Goal: Task Accomplishment & Management: Use online tool/utility

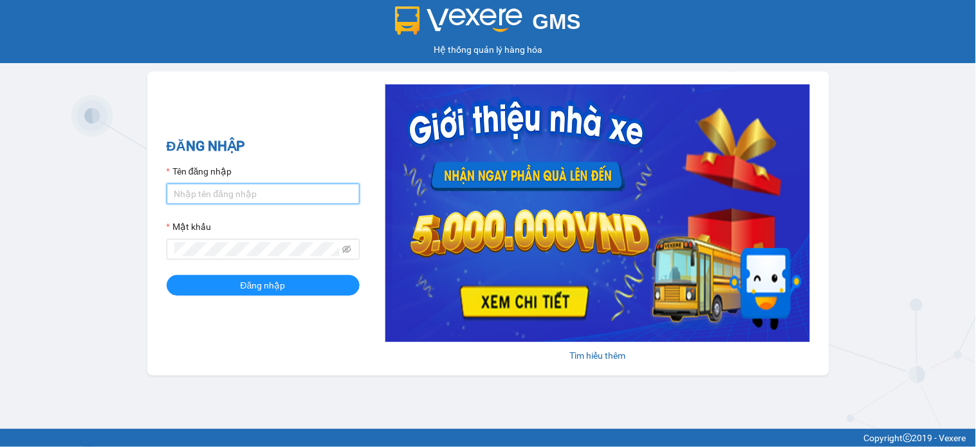
type input "huyennthhlc.saoviet"
click at [241, 191] on input "huyennthhlc.saoviet" at bounding box center [263, 193] width 193 height 21
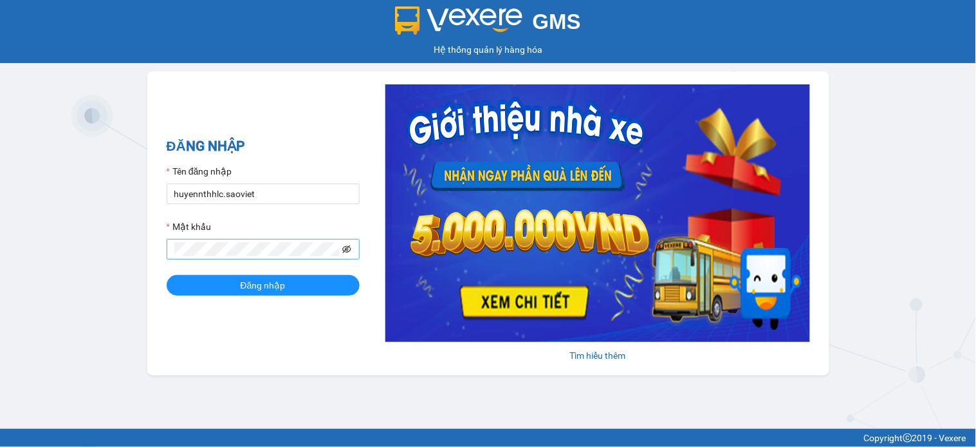
click at [349, 253] on span at bounding box center [263, 249] width 193 height 21
click at [349, 252] on icon "eye-invisible" at bounding box center [346, 249] width 9 height 8
click at [295, 284] on button "Đăng nhập" at bounding box center [263, 285] width 193 height 21
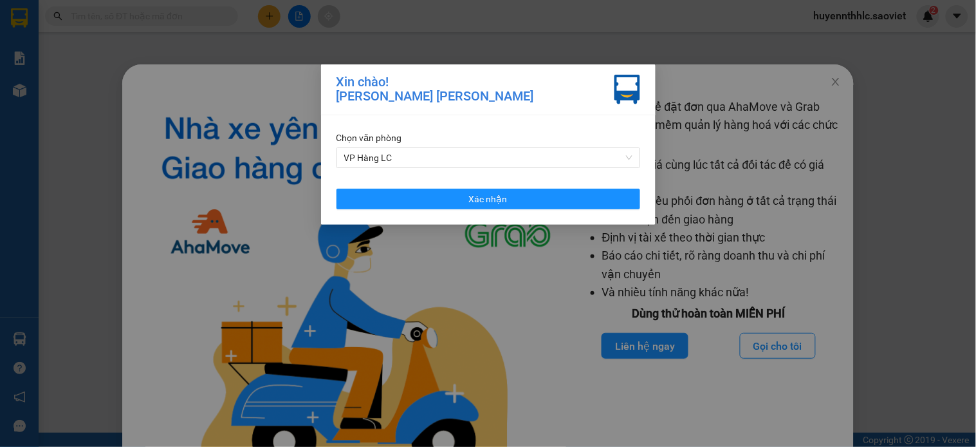
click at [517, 219] on div "[PERSON_NAME] VP Hàng LC Xác [PERSON_NAME]" at bounding box center [488, 169] width 335 height 109
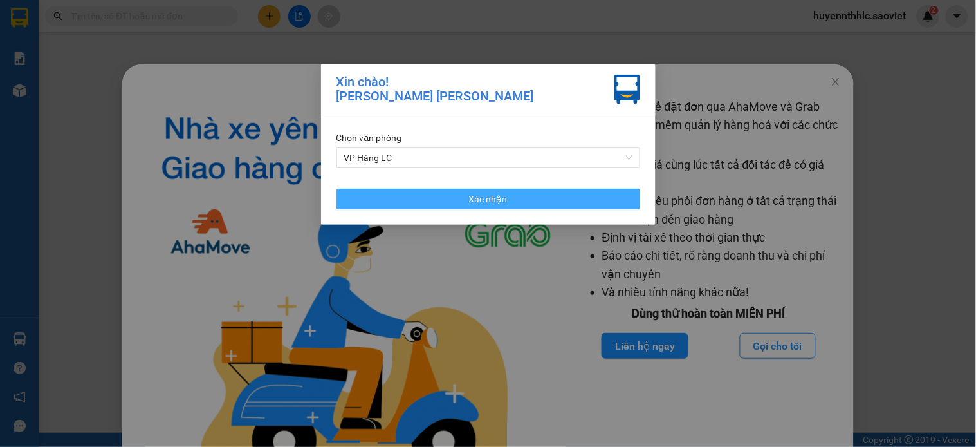
click at [520, 194] on button "Xác nhận" at bounding box center [489, 199] width 304 height 21
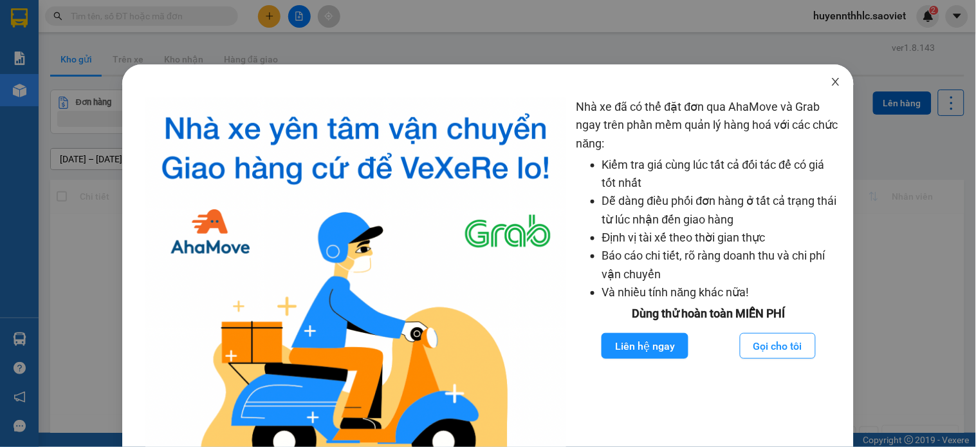
click at [833, 82] on icon "close" at bounding box center [836, 82] width 7 height 8
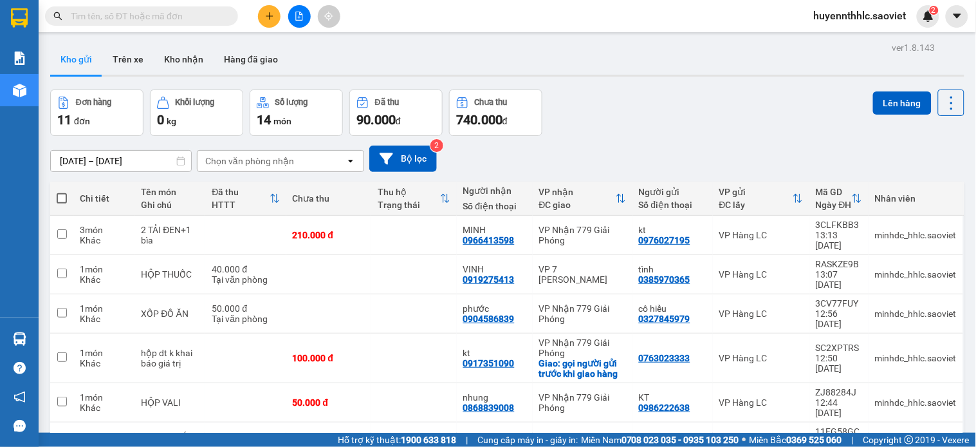
click at [125, 13] on input "text" at bounding box center [147, 16] width 152 height 14
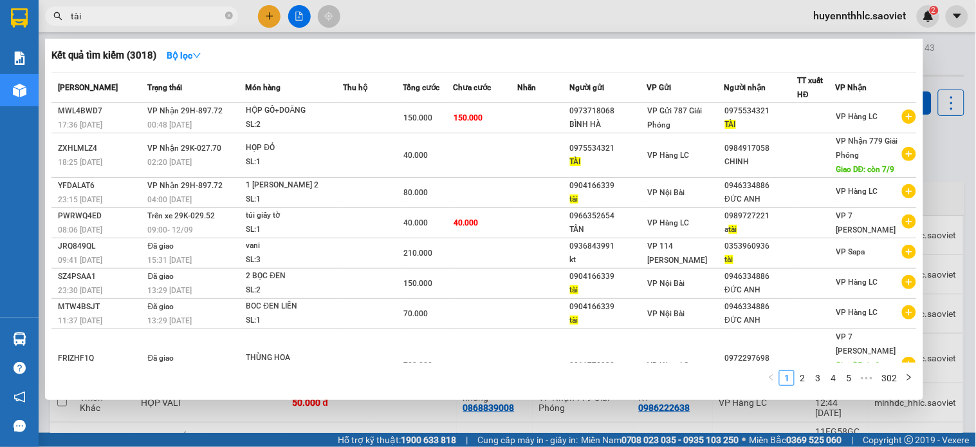
click at [191, 14] on input "tài" at bounding box center [147, 16] width 152 height 14
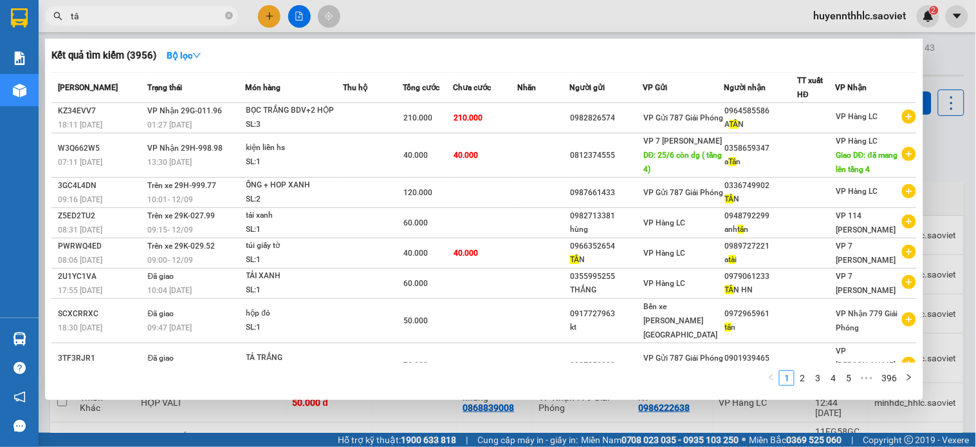
type input "t"
